Goal: Information Seeking & Learning: Learn about a topic

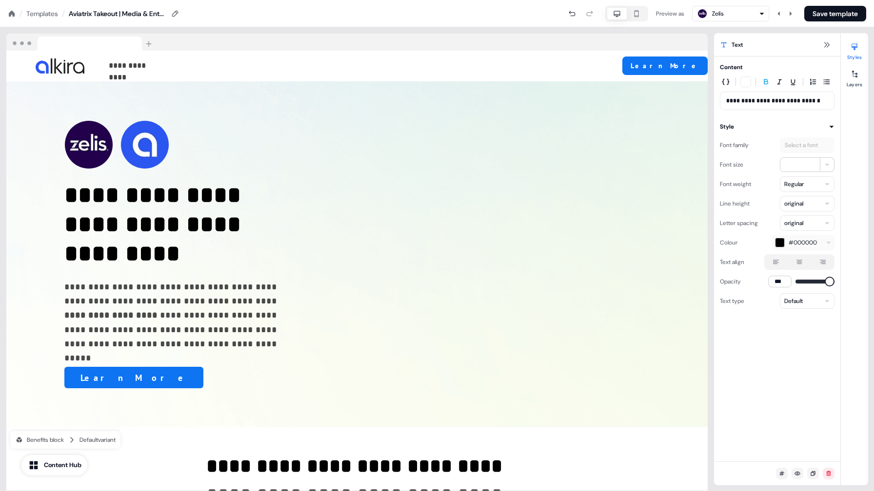
click at [11, 13] on icon at bounding box center [12, 13] width 6 height 6
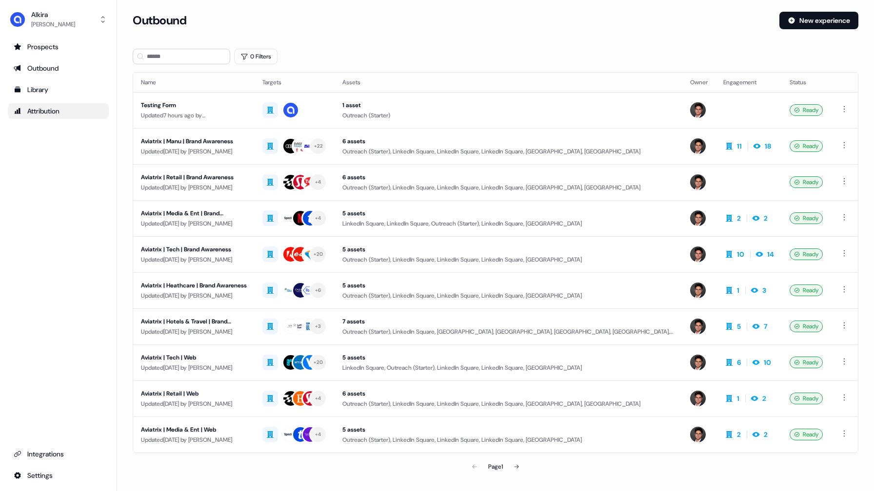
click at [41, 111] on div "Attribution" at bounding box center [58, 111] width 89 height 10
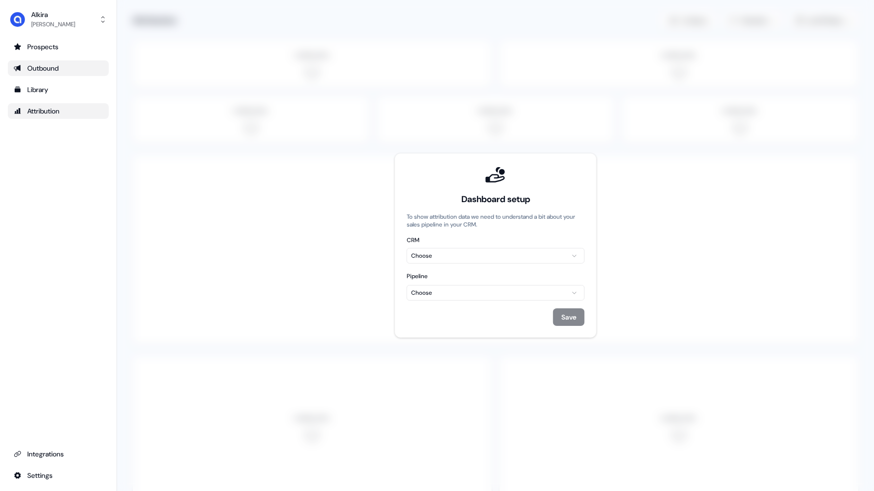
click at [45, 68] on div "Outbound" at bounding box center [58, 68] width 89 height 10
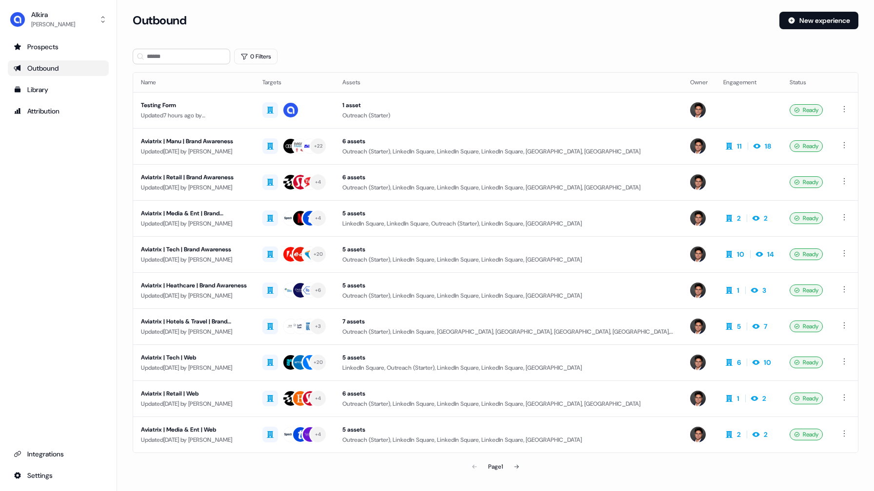
click at [41, 69] on div "Outbound" at bounding box center [58, 68] width 89 height 10
click at [229, 142] on div "Aviatrix | Manu | Brand Awareness" at bounding box center [194, 142] width 106 height 10
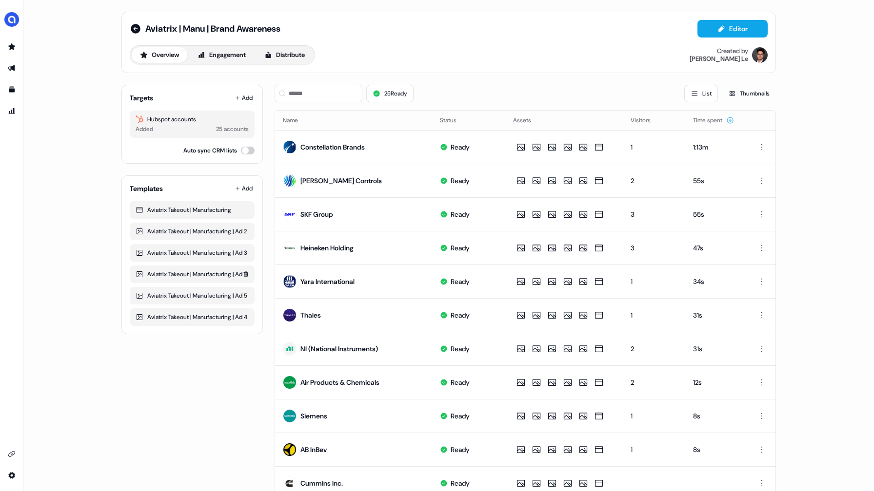
click at [172, 279] on div "Aviatrix Takeout | Manufacturing | Ad 1" at bounding box center [192, 275] width 113 height 10
click at [172, 258] on div "Aviatrix Takeout | Manufacturing | Ad 3" at bounding box center [192, 253] width 113 height 10
click at [173, 236] on div "Aviatrix Takeout | Manufacturing | Ad 2" at bounding box center [192, 232] width 113 height 10
click at [171, 215] on div "Aviatrix Takeout | Manufacturing" at bounding box center [192, 210] width 125 height 18
click at [228, 55] on button "Engagement" at bounding box center [221, 55] width 65 height 16
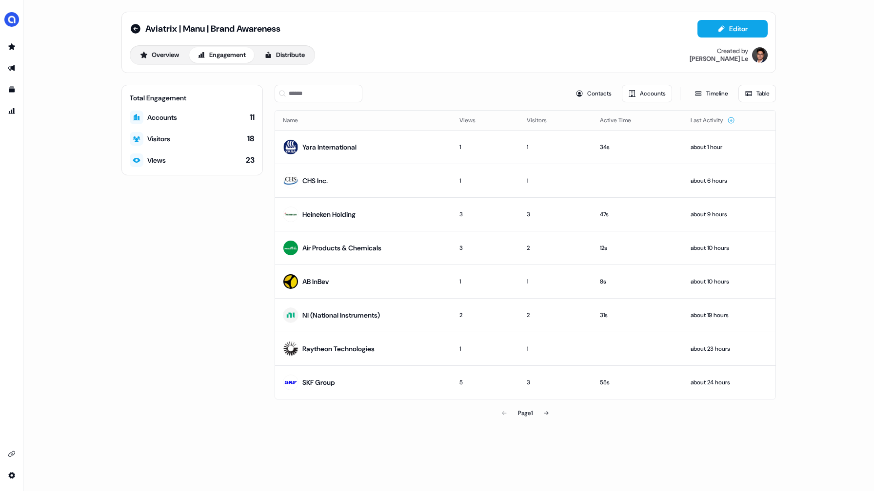
click at [160, 166] on div "Views" at bounding box center [148, 161] width 36 height 14
click at [158, 163] on div "Views" at bounding box center [156, 161] width 19 height 10
click at [159, 144] on div "Visitors" at bounding box center [150, 139] width 40 height 14
click at [325, 143] on div "Yara International" at bounding box center [329, 147] width 54 height 10
